Goal: Find specific page/section: Find specific page/section

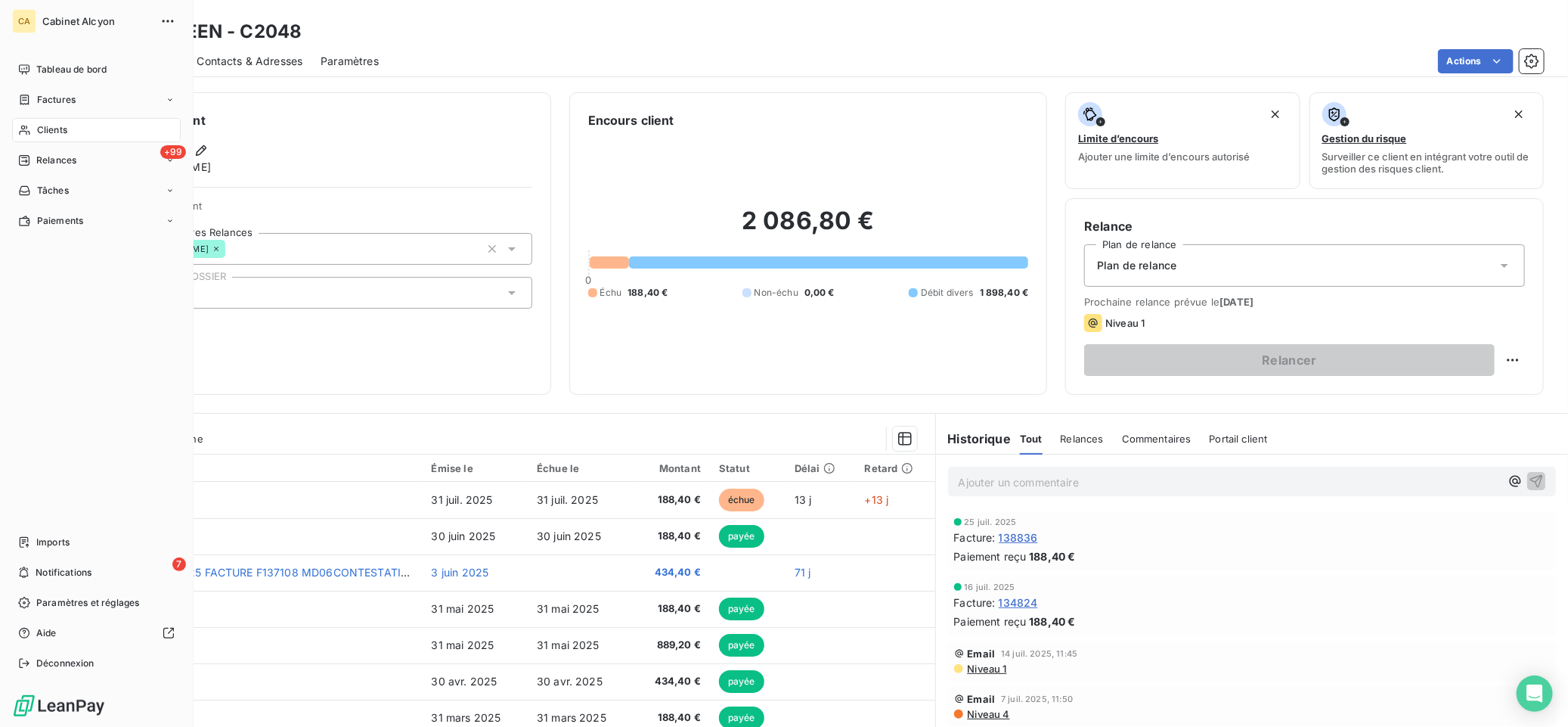
click at [63, 129] on span "Clients" at bounding box center [52, 130] width 30 height 13
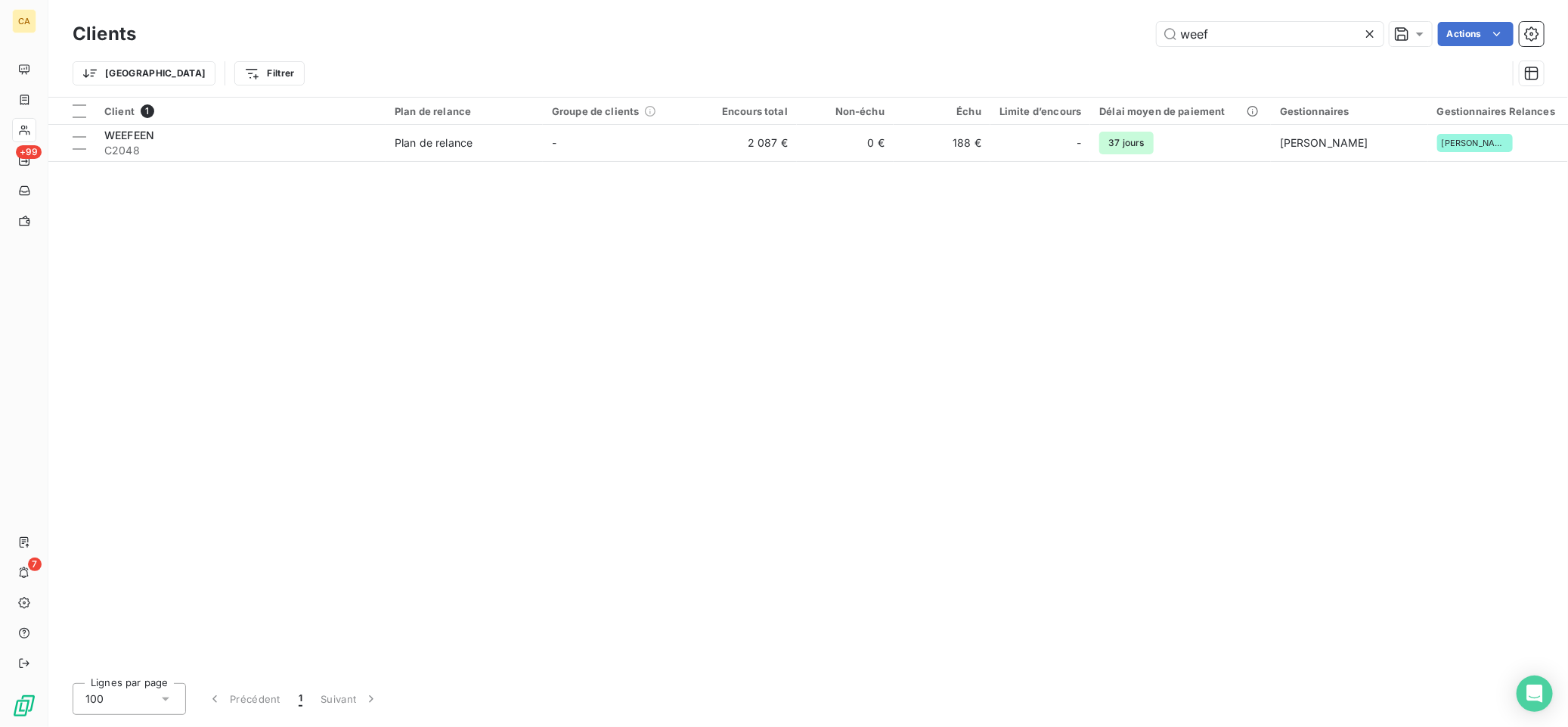
click at [1364, 35] on icon at bounding box center [1370, 34] width 15 height 15
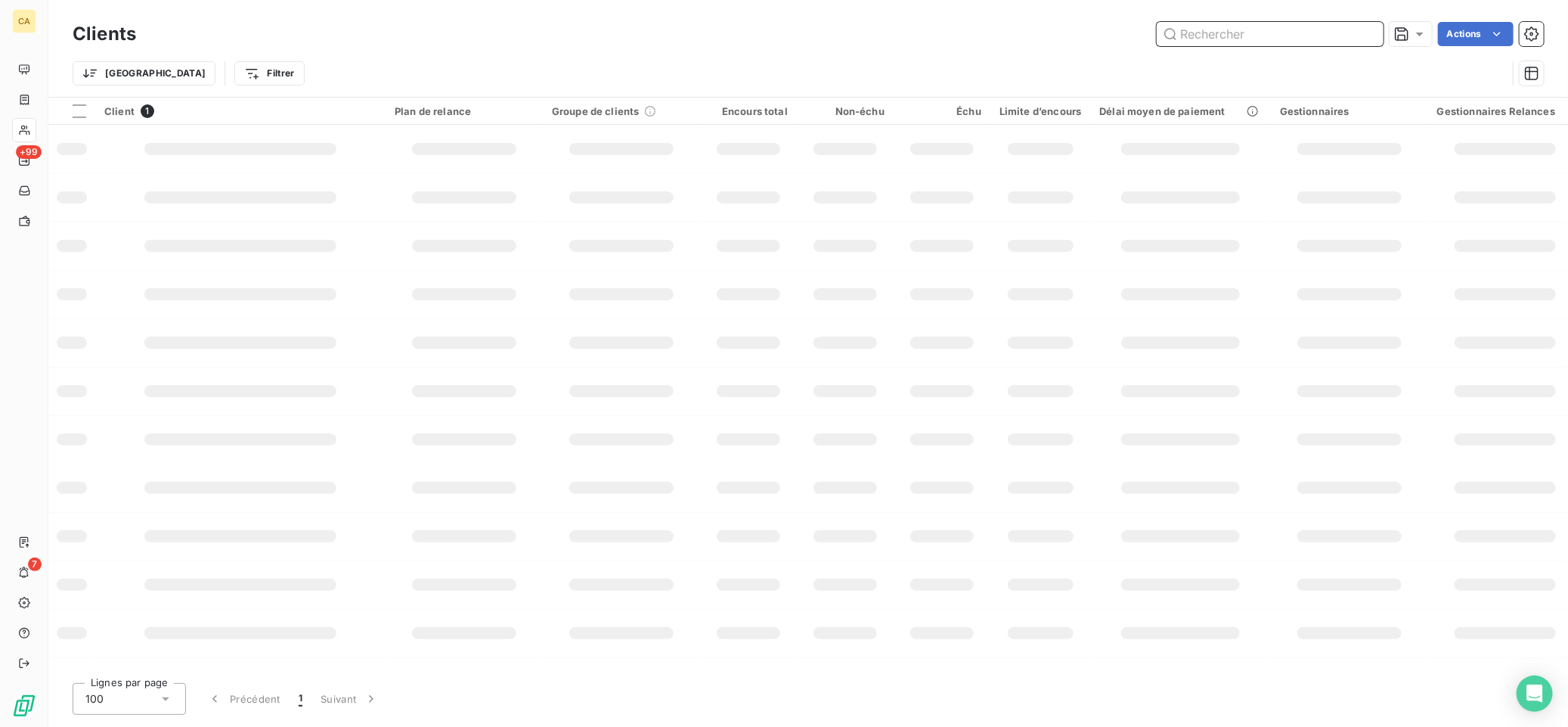
click at [1239, 37] on input "text" at bounding box center [1270, 34] width 227 height 24
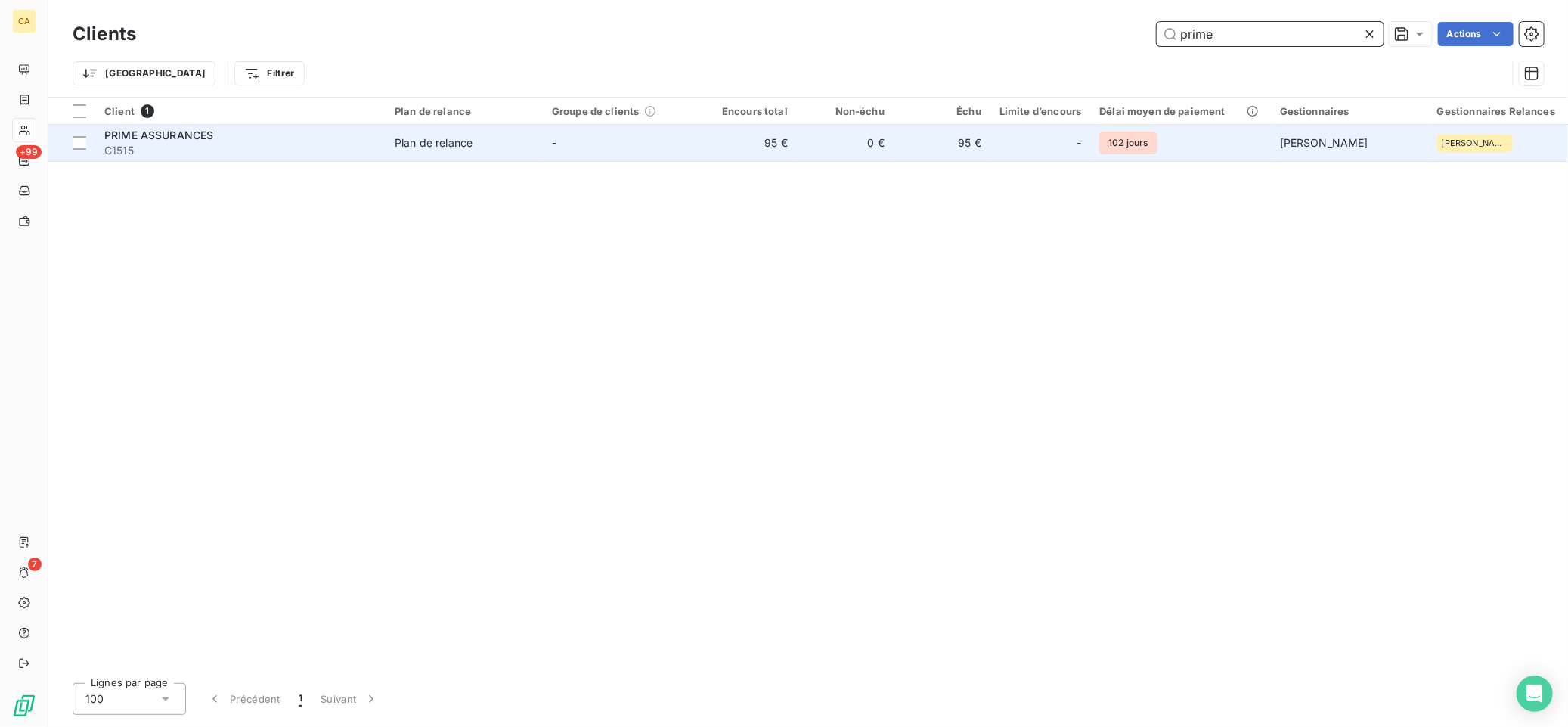
type input "prime"
click at [179, 136] on span "PRIME ASSURANCES" at bounding box center [159, 135] width 109 height 13
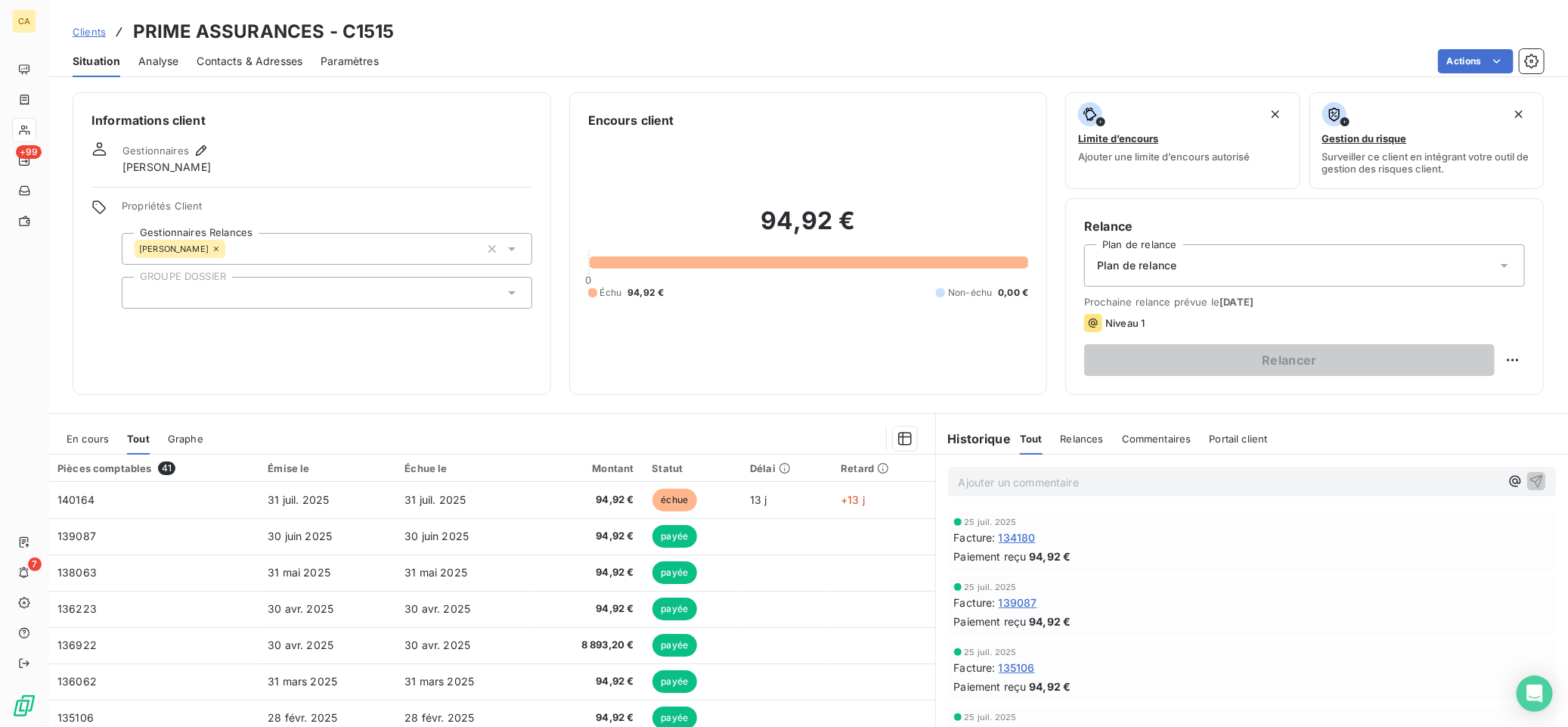
click at [86, 439] on span "En cours" at bounding box center [88, 439] width 42 height 13
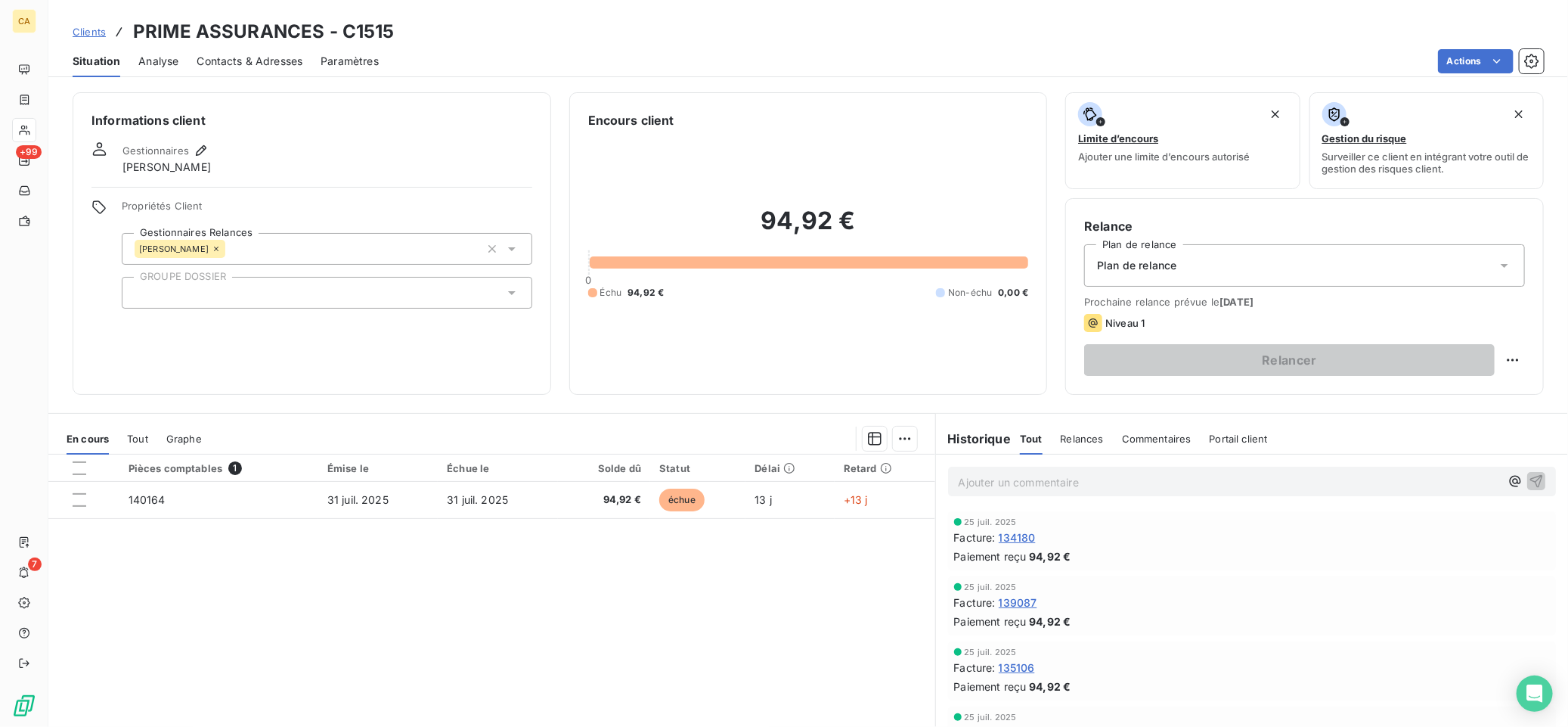
click at [136, 436] on span "Tout" at bounding box center [138, 439] width 21 height 13
